Goal: Task Accomplishment & Management: Use online tool/utility

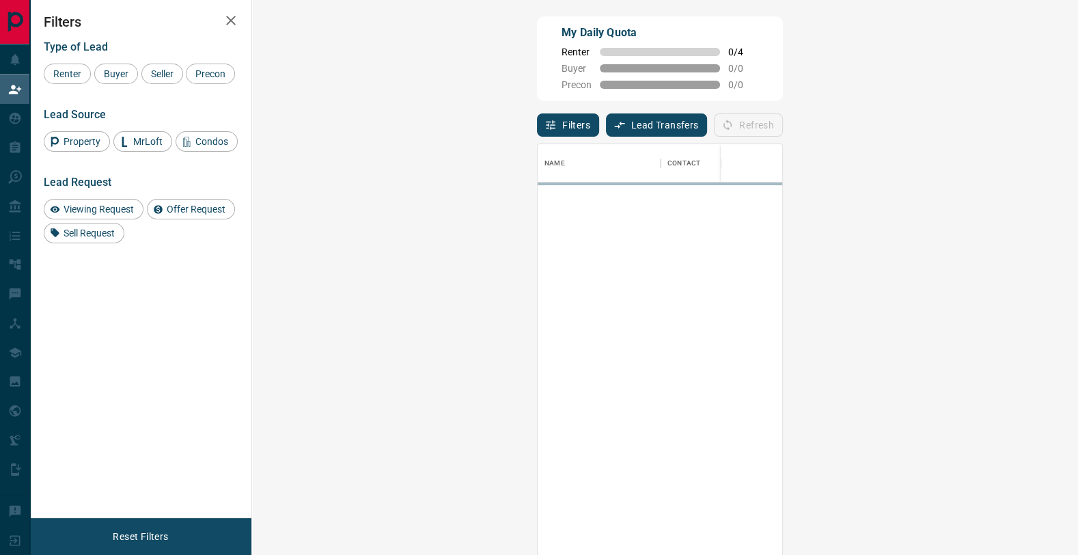
scroll to position [422, 797]
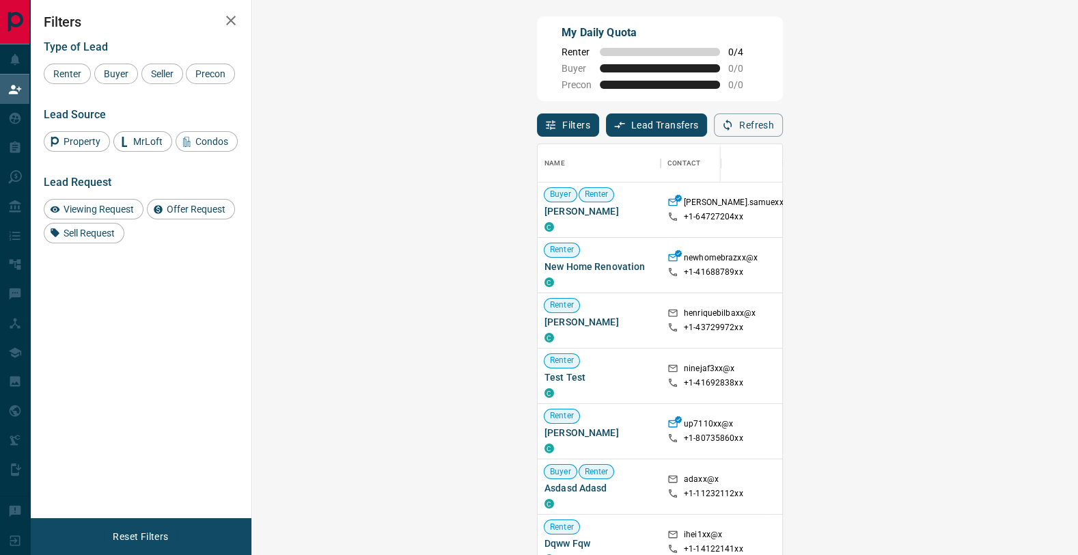
click at [572, 7] on div "My Daily Quota Renter 0 / 4 Buyer 0 / 0 Precon 0 / 0 Filters Lead Transfers 0 R…" at bounding box center [554, 235] width 1048 height 471
click at [226, 14] on icon "button" at bounding box center [231, 20] width 16 height 16
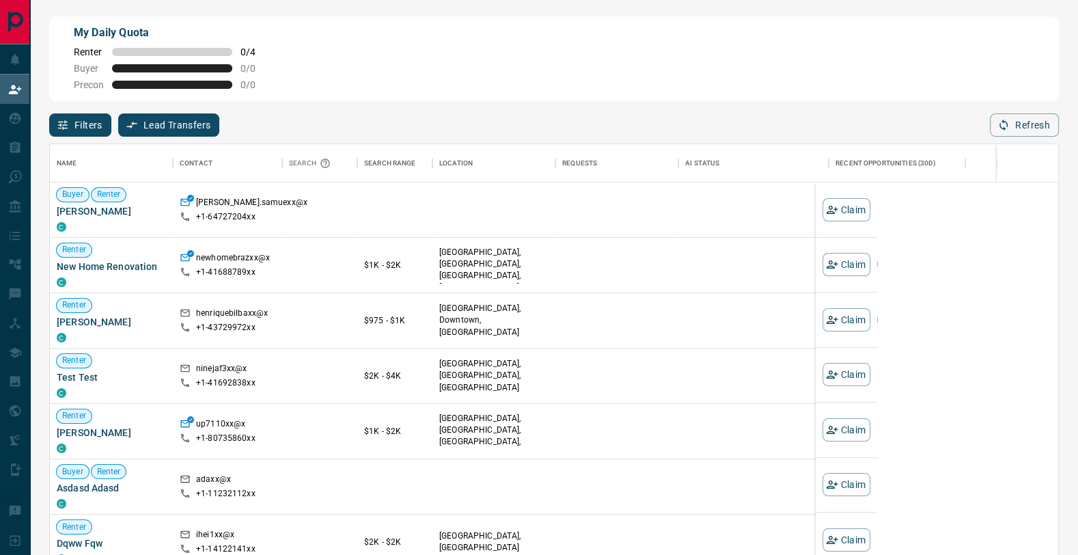
scroll to position [422, 1008]
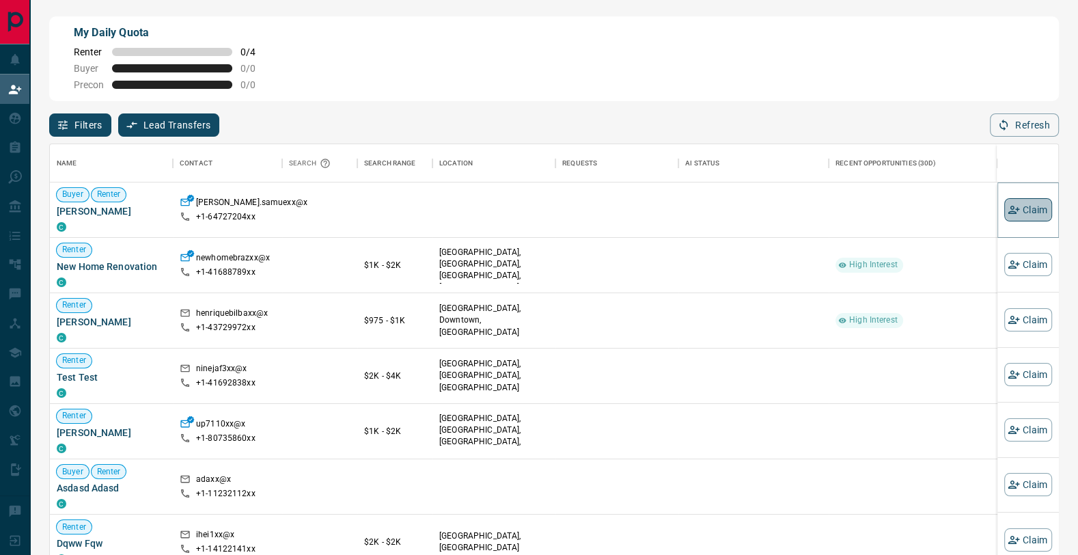
click at [1010, 212] on icon "button" at bounding box center [1014, 210] width 12 height 8
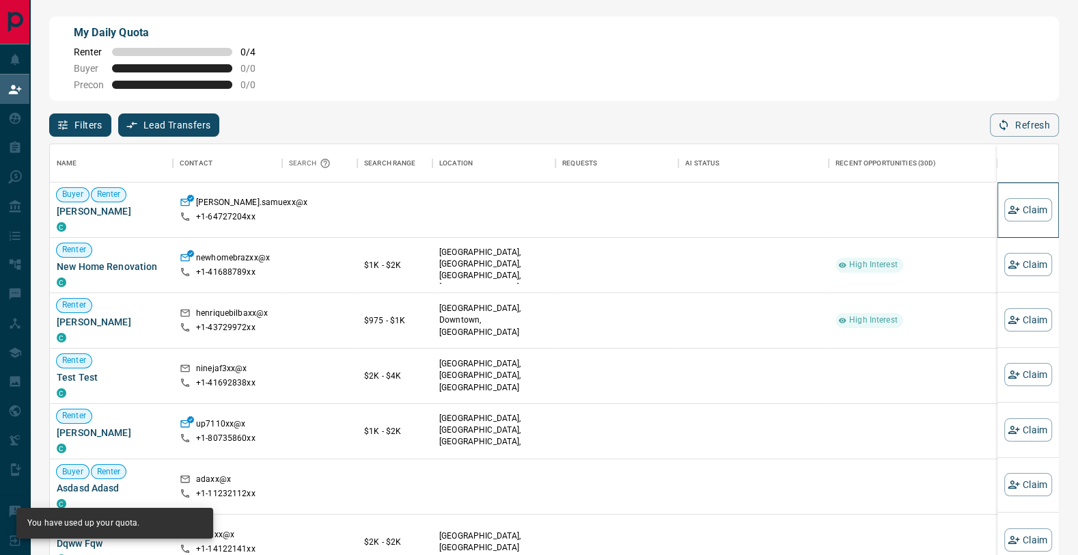
click at [1022, 223] on div "Claim" at bounding box center [1028, 209] width 48 height 55
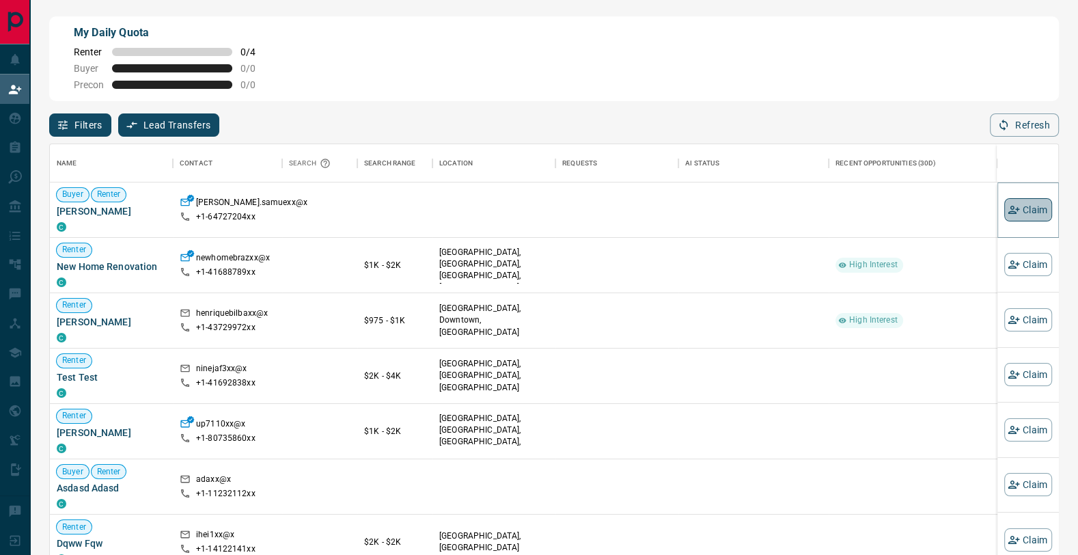
click at [1025, 203] on button "Claim" at bounding box center [1028, 209] width 48 height 23
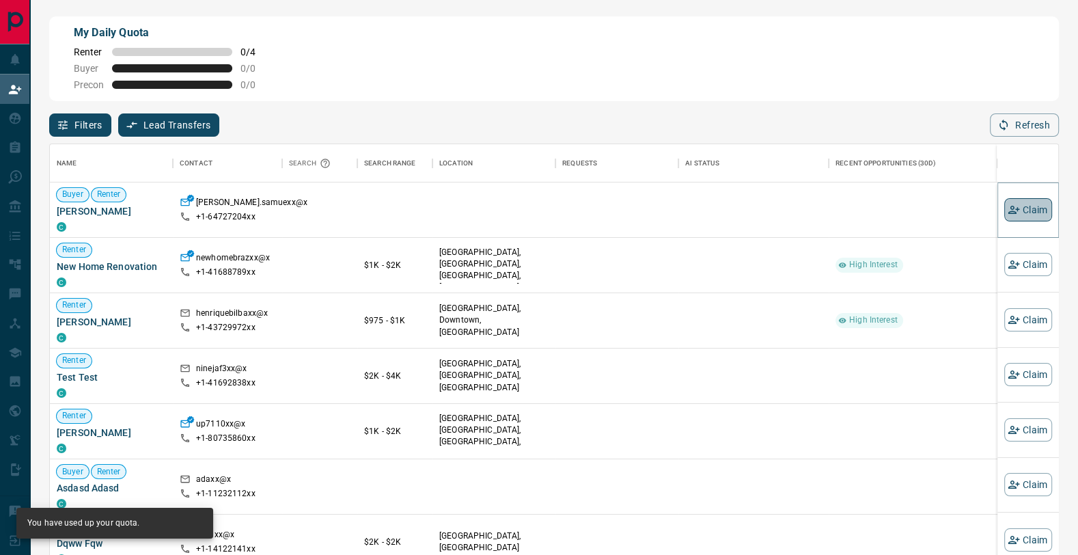
click at [1024, 203] on button "Claim" at bounding box center [1028, 209] width 48 height 23
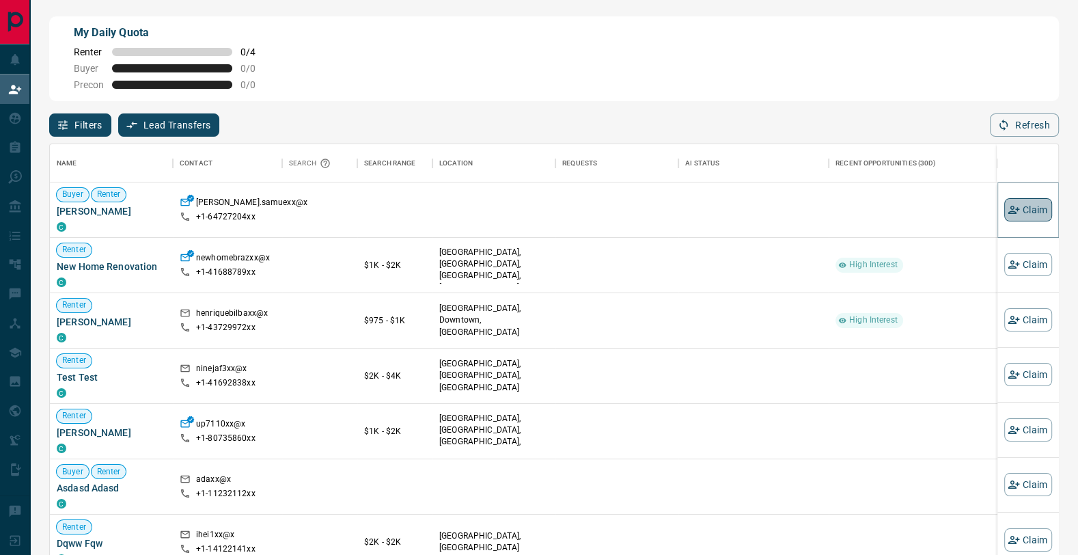
click at [1024, 203] on button "Claim" at bounding box center [1028, 209] width 48 height 23
